Goal: Navigation & Orientation: Find specific page/section

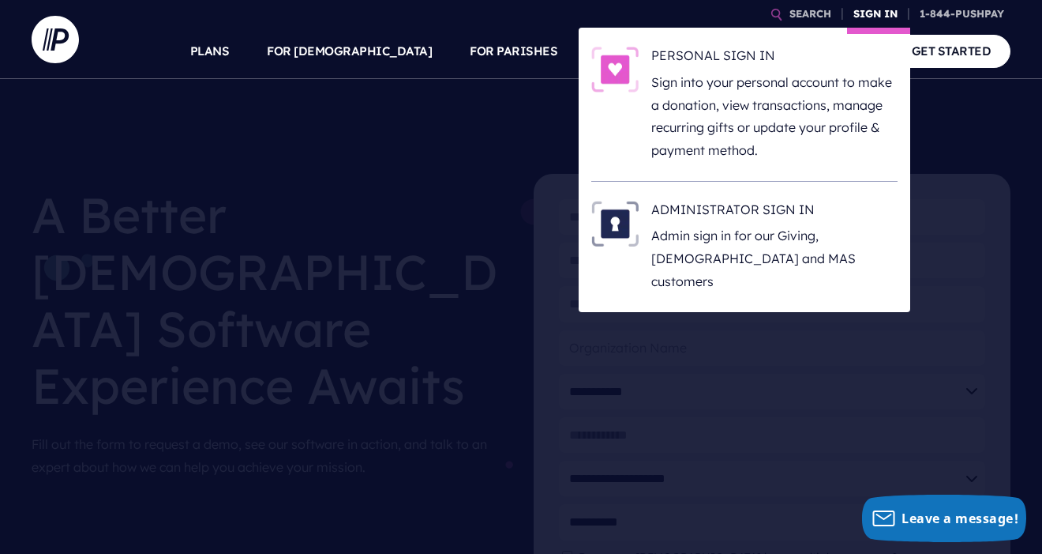
click at [867, 17] on link "SIGN IN" at bounding box center [875, 14] width 57 height 28
click at [867, 11] on link "SIGN IN" at bounding box center [875, 14] width 57 height 28
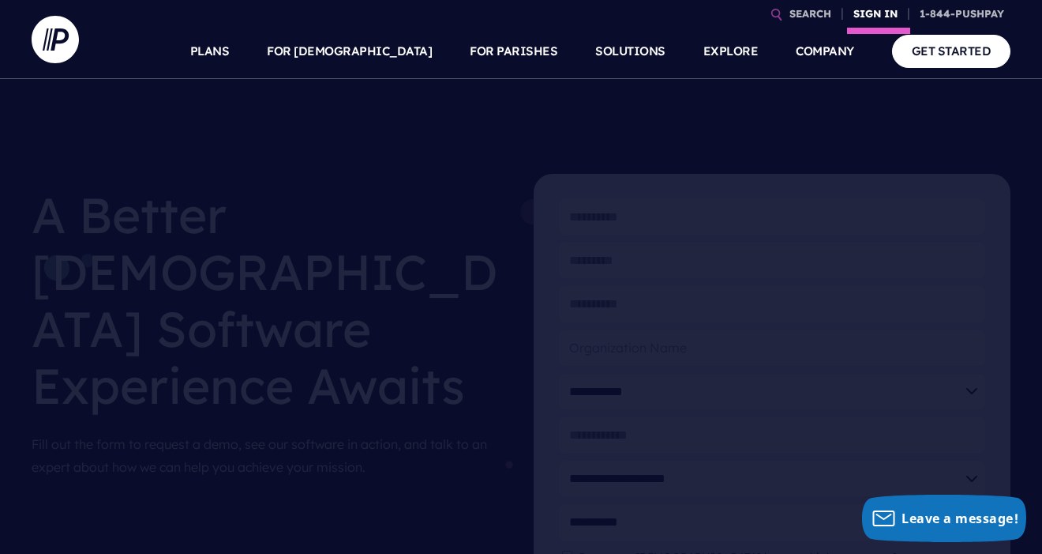
click at [867, 11] on link "SIGN IN" at bounding box center [875, 14] width 57 height 28
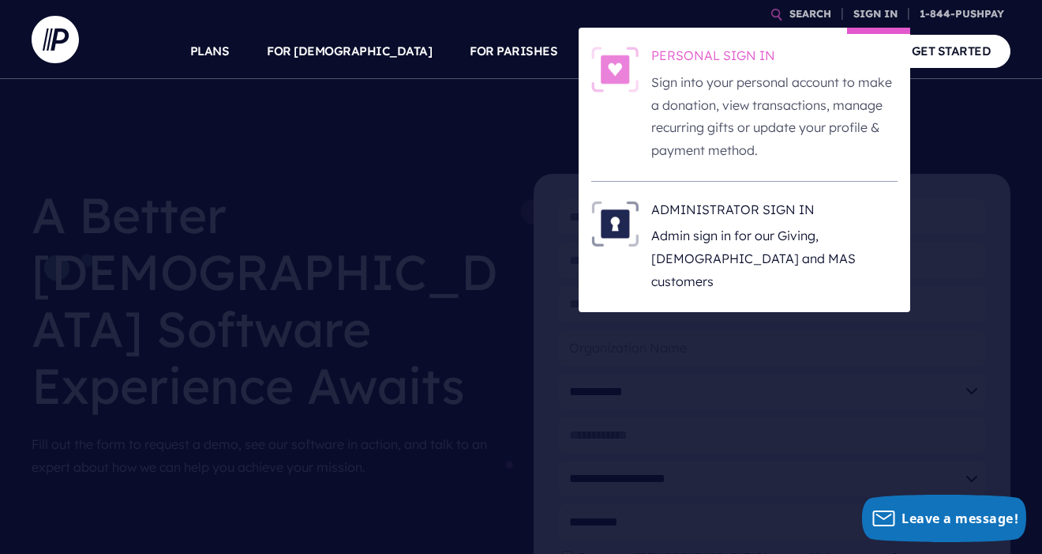
click at [787, 116] on p "Sign into your personal account to make a donation, view transactions, manage r…" at bounding box center [775, 116] width 246 height 91
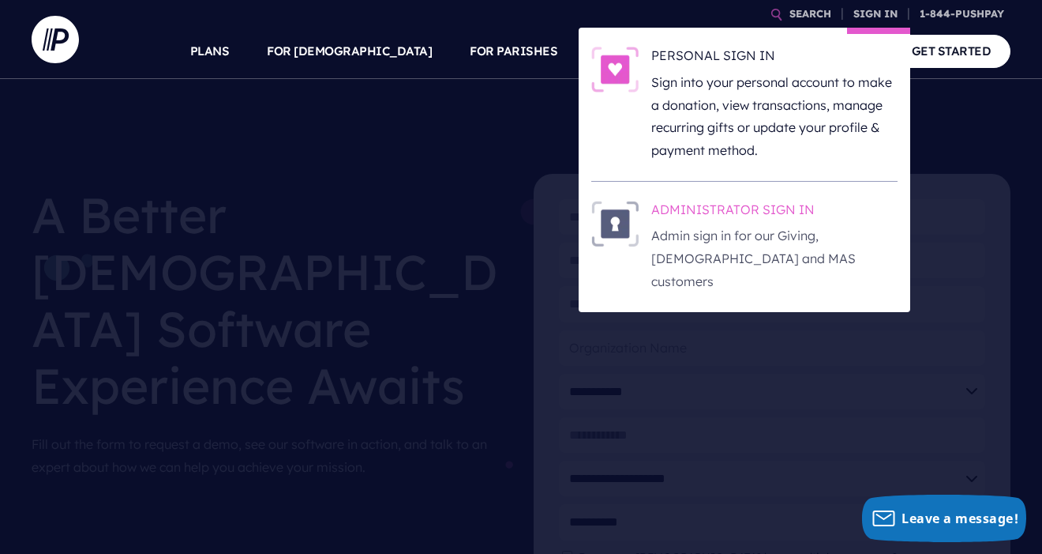
click at [753, 205] on h6 "ADMINISTRATOR SIGN IN" at bounding box center [775, 213] width 246 height 24
click at [873, 21] on link "SIGN IN" at bounding box center [875, 14] width 57 height 28
click at [780, 226] on p "Admin sign in for our Giving, [DEMOGRAPHIC_DATA] and MAS customers" at bounding box center [775, 258] width 246 height 68
